Goal: Navigation & Orientation: Find specific page/section

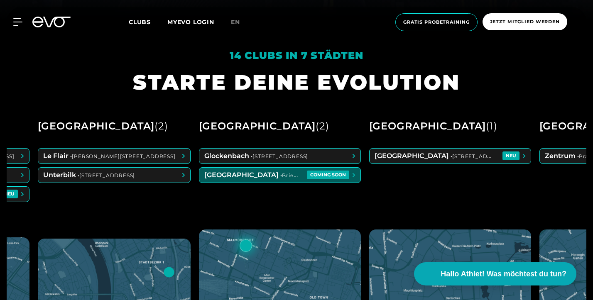
scroll to position [0, 302]
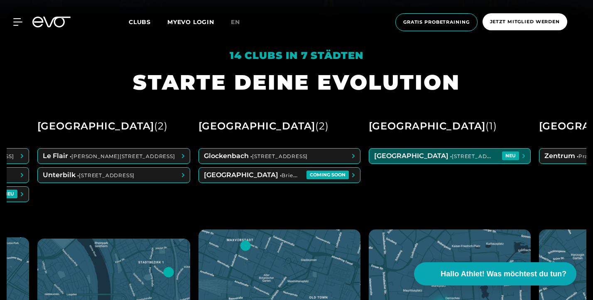
click at [429, 163] on span at bounding box center [449, 156] width 161 height 15
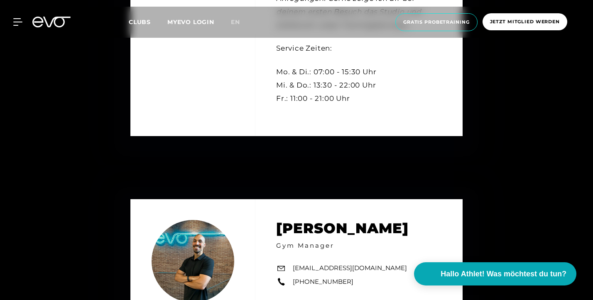
scroll to position [2548, 0]
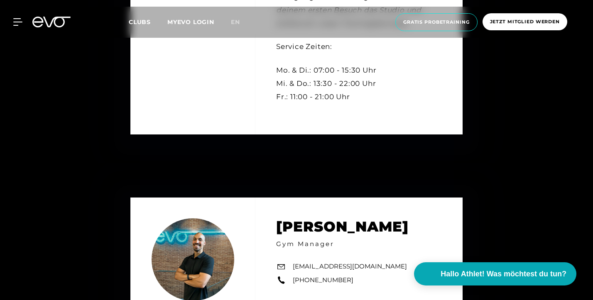
click at [33, 21] on icon at bounding box center [37, 22] width 11 height 11
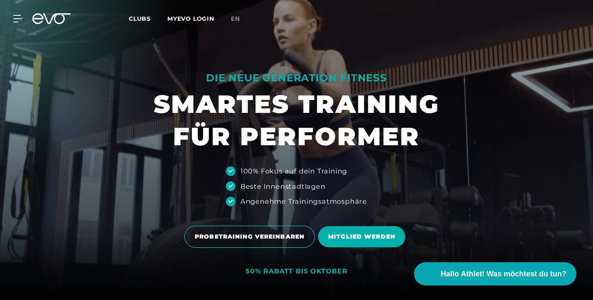
click at [39, 22] on icon at bounding box center [51, 18] width 38 height 11
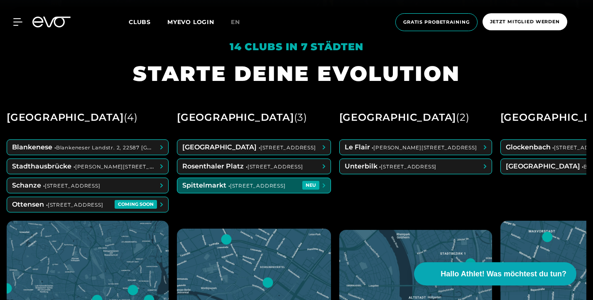
scroll to position [299, 0]
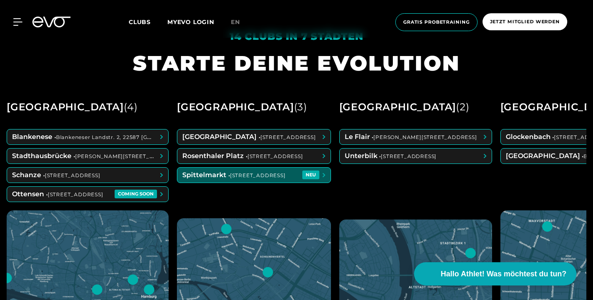
click at [230, 178] on span at bounding box center [253, 175] width 153 height 15
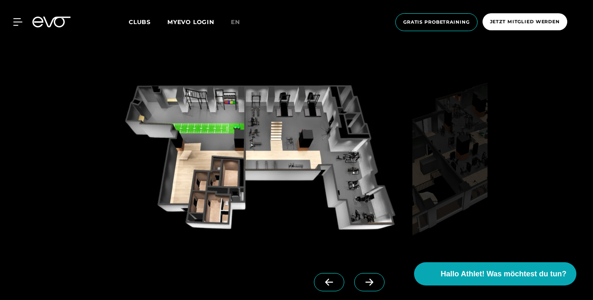
scroll to position [638, 0]
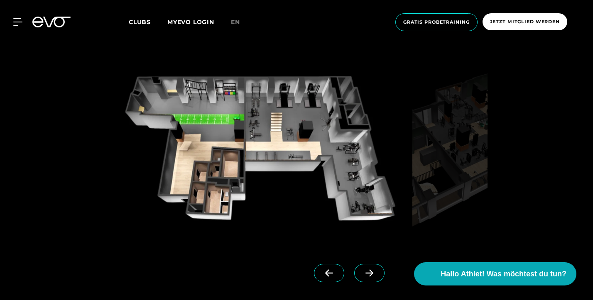
click at [371, 279] on span at bounding box center [369, 273] width 30 height 18
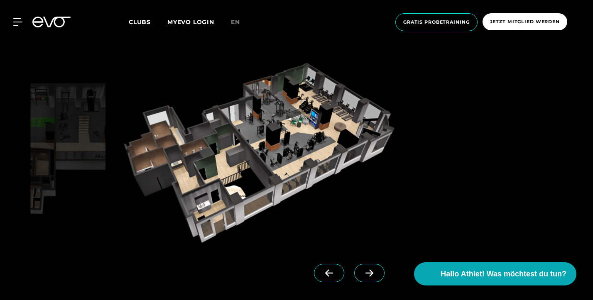
click at [371, 276] on icon at bounding box center [369, 273] width 8 height 7
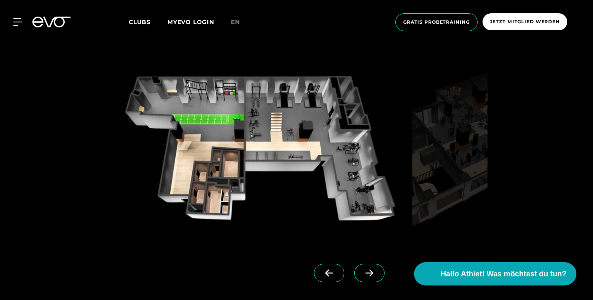
click at [369, 276] on icon at bounding box center [369, 273] width 8 height 7
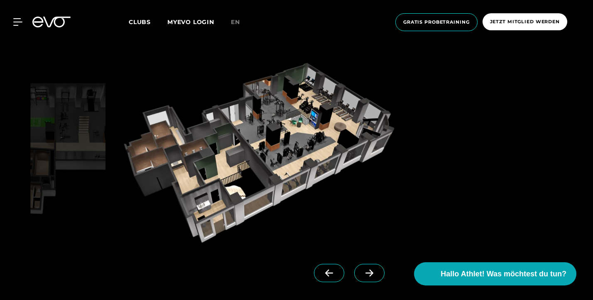
click at [369, 276] on icon at bounding box center [369, 273] width 8 height 7
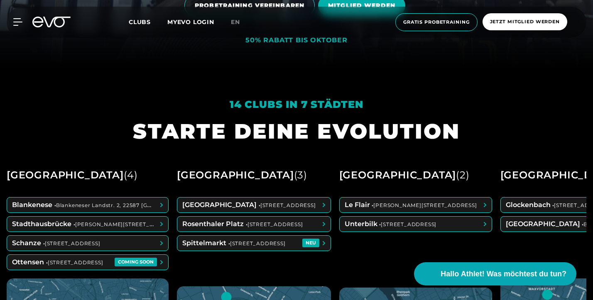
scroll to position [276, 0]
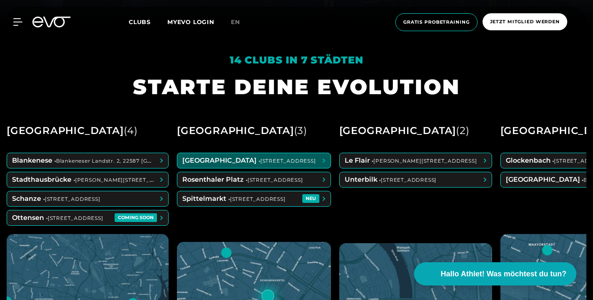
click at [197, 165] on span at bounding box center [253, 160] width 153 height 15
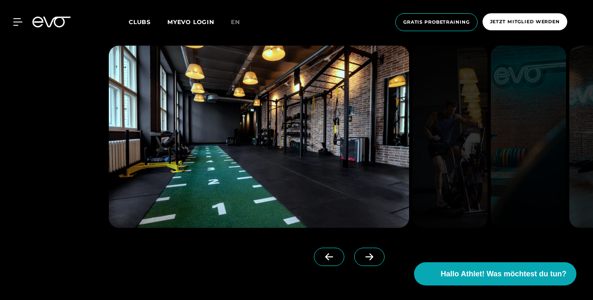
scroll to position [655, 0]
click at [372, 259] on icon at bounding box center [369, 256] width 15 height 7
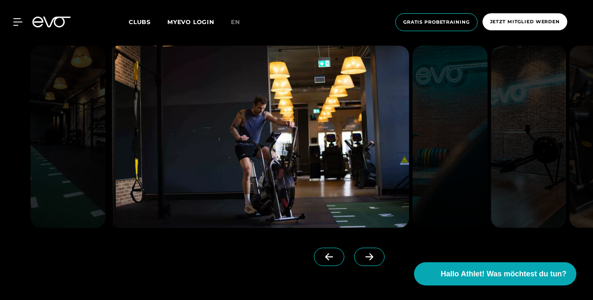
click at [372, 259] on icon at bounding box center [369, 256] width 15 height 7
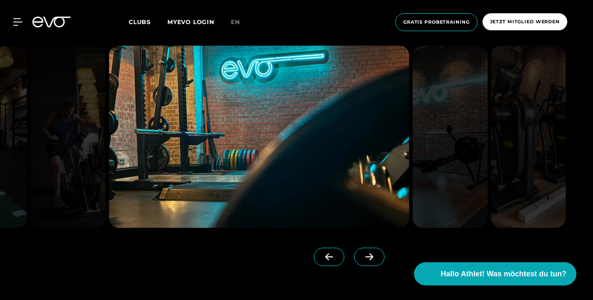
click at [372, 259] on icon at bounding box center [369, 256] width 15 height 7
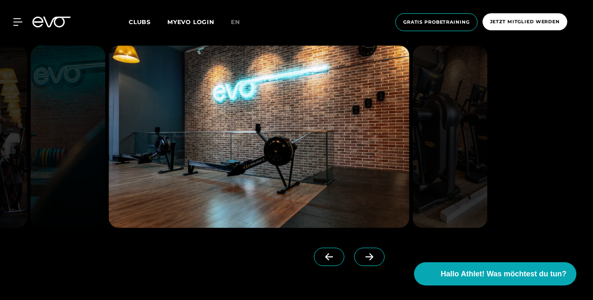
click at [372, 259] on icon at bounding box center [369, 256] width 15 height 7
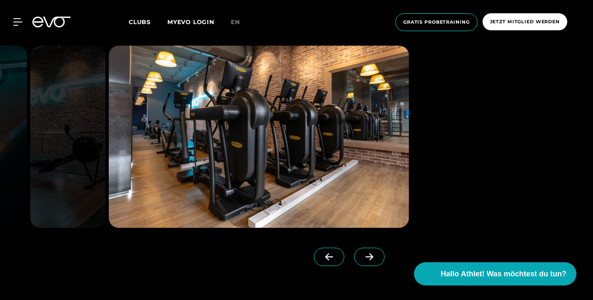
click at [372, 259] on icon at bounding box center [369, 256] width 15 height 7
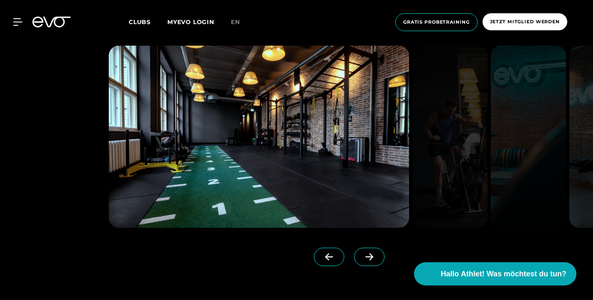
click at [372, 259] on icon at bounding box center [369, 256] width 15 height 7
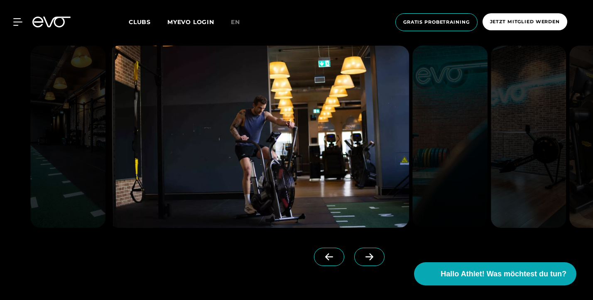
click at [372, 259] on icon at bounding box center [369, 256] width 15 height 7
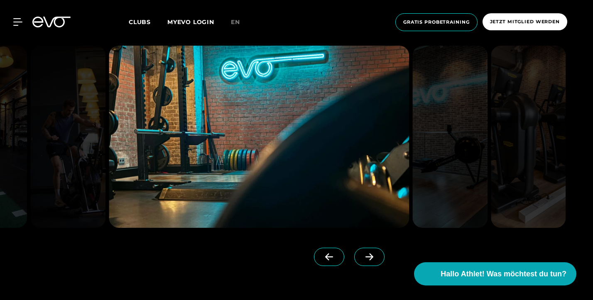
click at [372, 259] on icon at bounding box center [369, 256] width 15 height 7
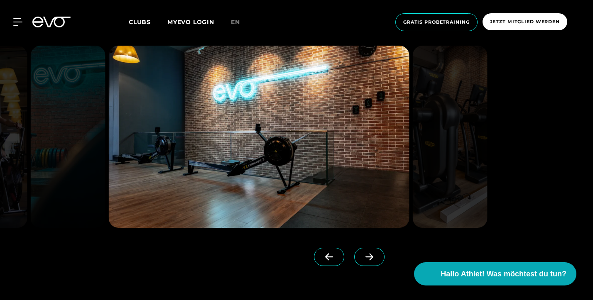
click at [372, 259] on icon at bounding box center [369, 256] width 15 height 7
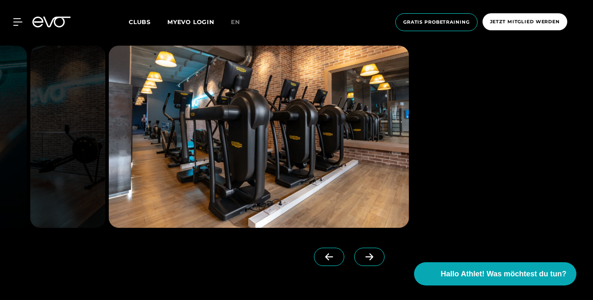
click at [372, 259] on icon at bounding box center [369, 256] width 15 height 7
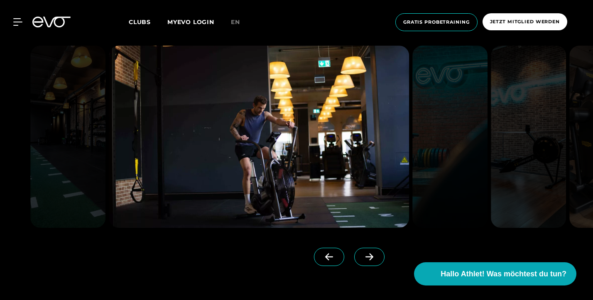
click at [372, 259] on icon at bounding box center [369, 256] width 15 height 7
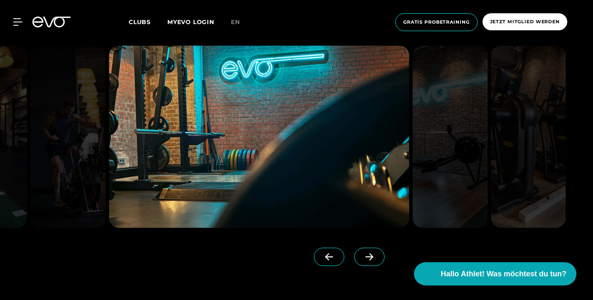
click at [372, 259] on icon at bounding box center [369, 256] width 15 height 7
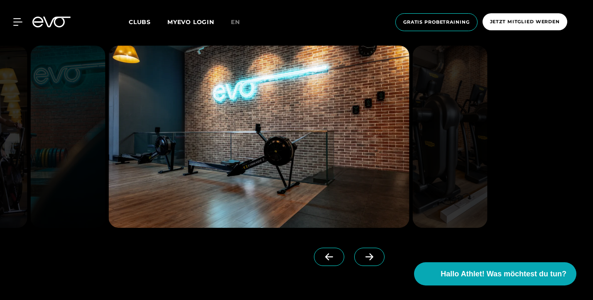
click at [372, 259] on icon at bounding box center [369, 256] width 15 height 7
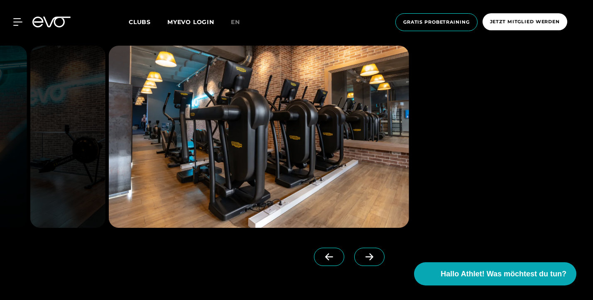
click at [367, 259] on icon at bounding box center [369, 256] width 15 height 7
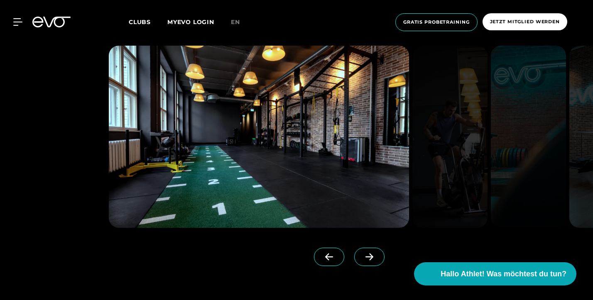
click at [367, 259] on icon at bounding box center [369, 256] width 15 height 7
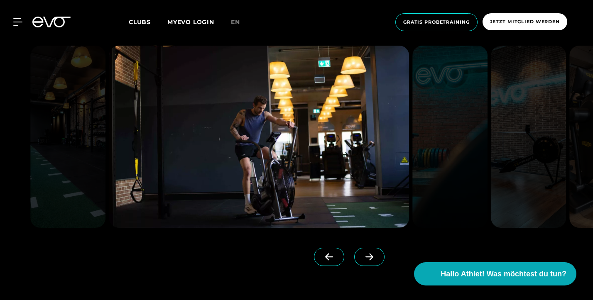
click at [367, 259] on icon at bounding box center [369, 256] width 15 height 7
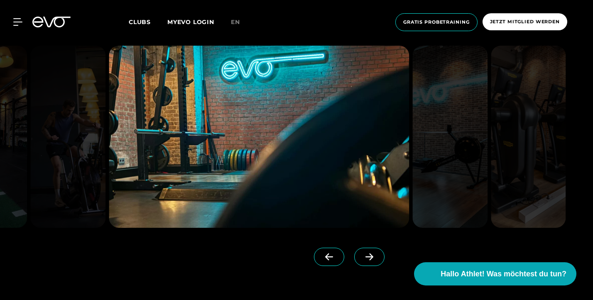
click at [242, 266] on div at bounding box center [211, 258] width 205 height 21
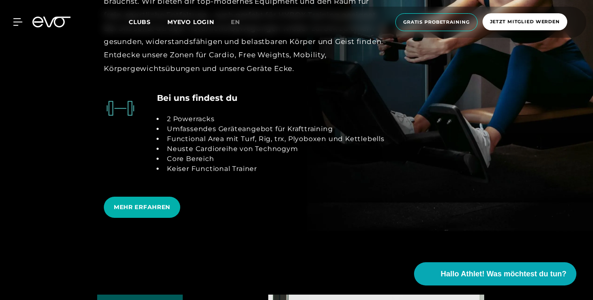
scroll to position [1631, 0]
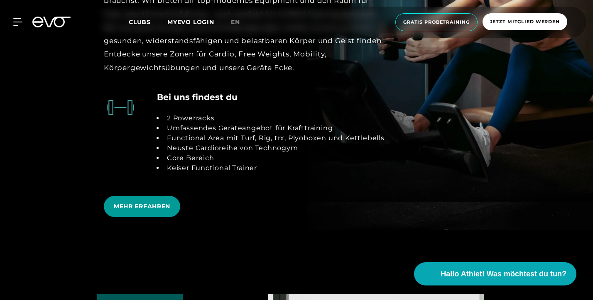
click at [166, 209] on span "MEHR ERFAHREN" at bounding box center [142, 206] width 76 height 21
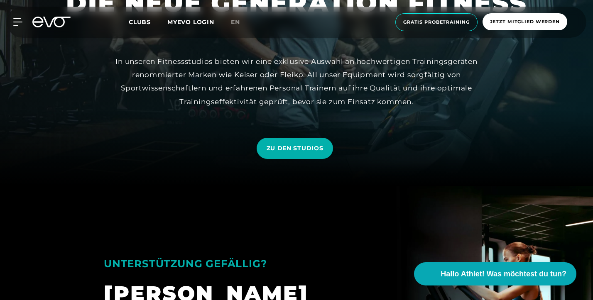
scroll to position [113, 0]
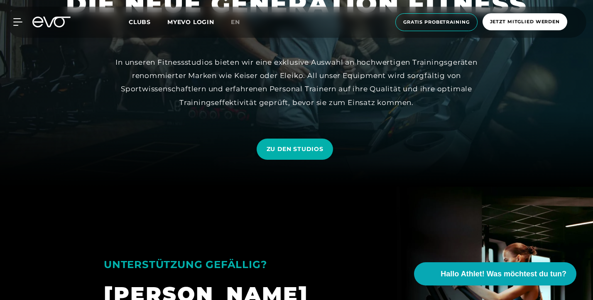
click at [278, 166] on link "ZU DEN STUDIOS" at bounding box center [297, 149] width 80 height 34
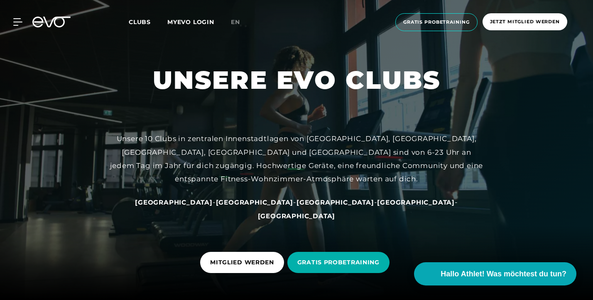
click at [279, 145] on div at bounding box center [296, 150] width 593 height 300
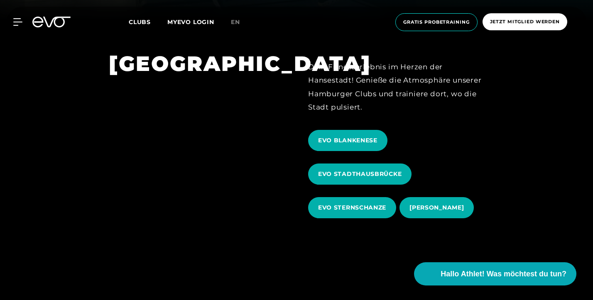
scroll to position [283, 0]
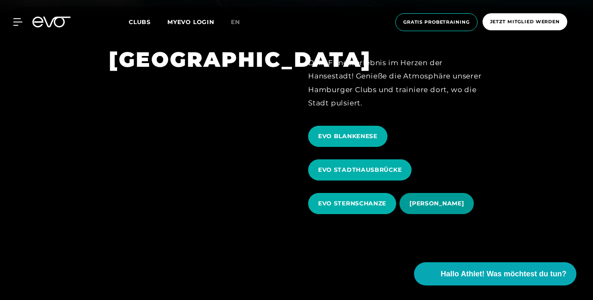
click at [417, 204] on span "[PERSON_NAME]" at bounding box center [436, 203] width 54 height 9
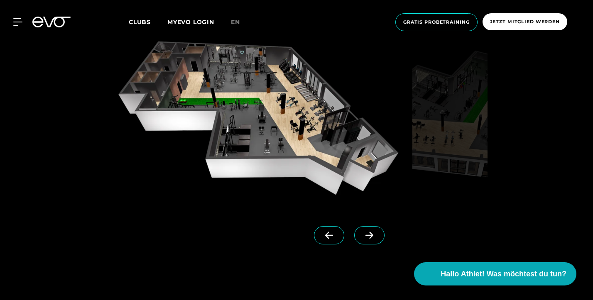
scroll to position [676, 0]
click at [366, 240] on span at bounding box center [369, 236] width 30 height 18
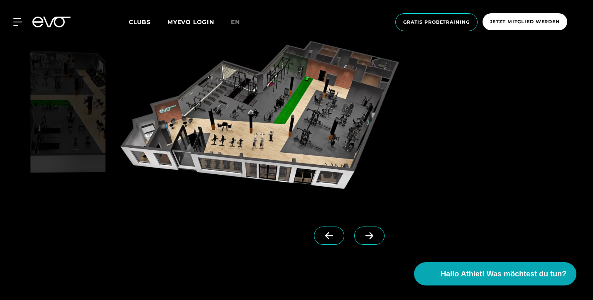
click at [366, 240] on span at bounding box center [369, 236] width 30 height 18
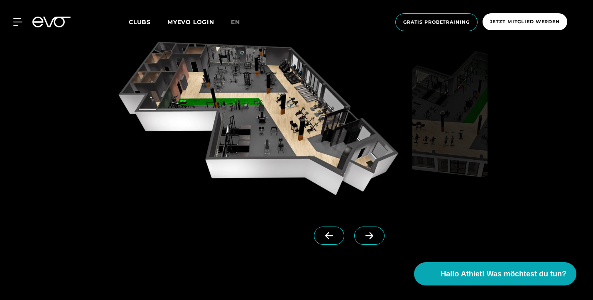
click at [366, 240] on span at bounding box center [369, 236] width 30 height 18
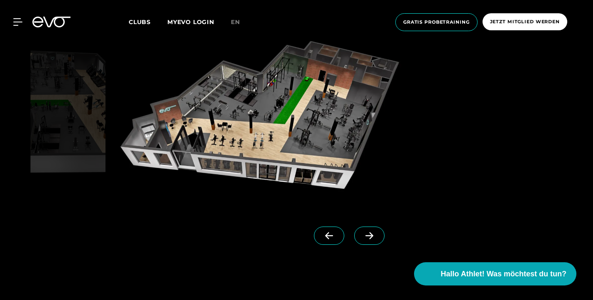
click at [366, 240] on span at bounding box center [369, 236] width 30 height 18
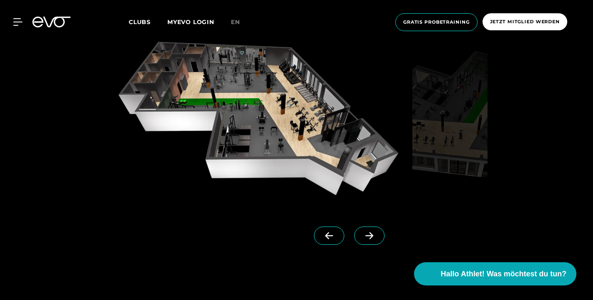
click at [366, 240] on span at bounding box center [369, 236] width 30 height 18
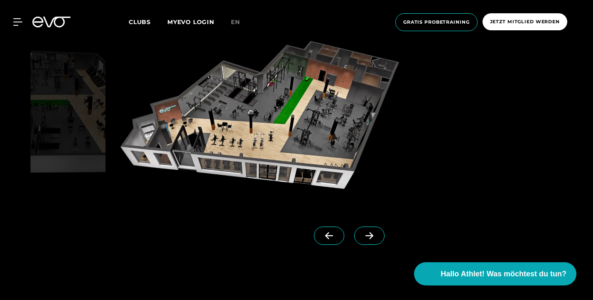
click at [53, 20] on icon at bounding box center [56, 22] width 27 height 11
